Goal: Task Accomplishment & Management: Complete application form

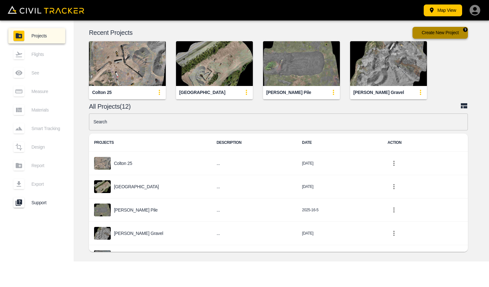
click at [449, 30] on button "Create New Project" at bounding box center [439, 33] width 55 height 12
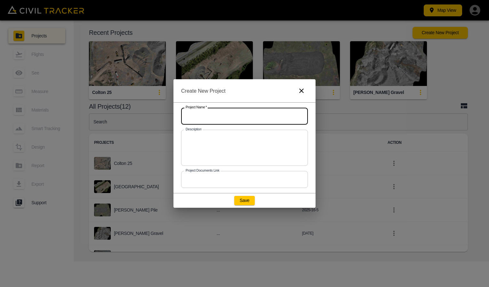
click at [223, 116] on input "text" at bounding box center [244, 116] width 127 height 17
type input "RVRD"
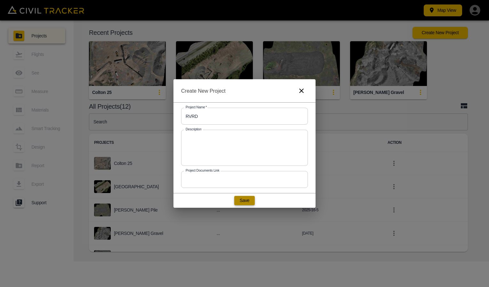
click at [247, 200] on button "Save" at bounding box center [244, 200] width 20 height 9
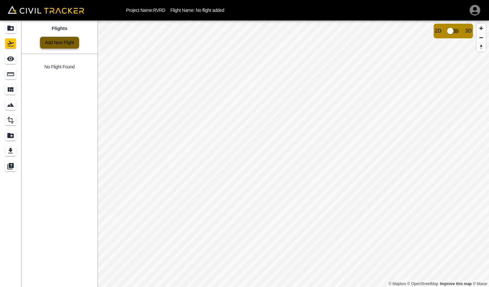
click at [57, 44] on link "Add New Flight" at bounding box center [59, 43] width 39 height 12
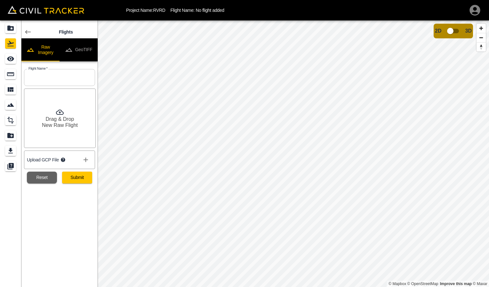
click at [49, 76] on input "text" at bounding box center [59, 77] width 71 height 17
type input "8-11"
click at [88, 213] on div "Flights Raw Imagery GeoTIFF Flight Name   * 8-11 Flight Name * Drag & Drop New …" at bounding box center [59, 153] width 76 height 267
click at [63, 115] on icon at bounding box center [60, 112] width 8 height 8
click at [85, 180] on button "Submit" at bounding box center [77, 178] width 30 height 12
